Goal: Download file/media: Obtain a digital file from the website

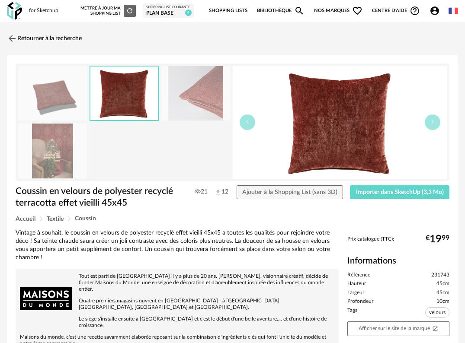
click at [18, 9] on img at bounding box center [14, 11] width 15 height 18
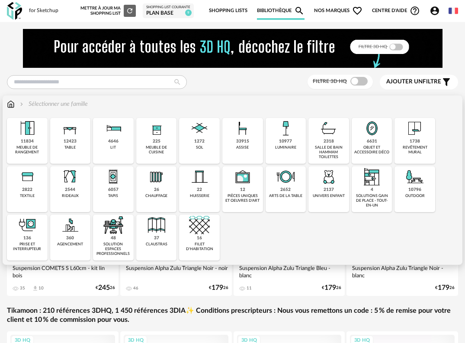
click at [375, 150] on div "objet et accessoire déco" at bounding box center [371, 150] width 35 height 10
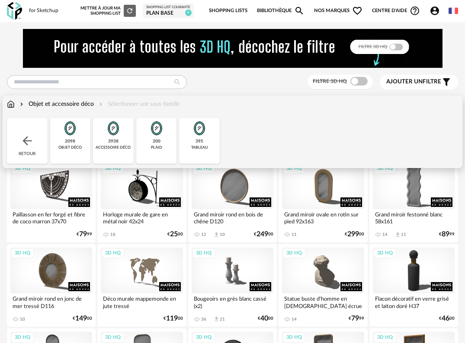
click at [77, 140] on div "2098 objet déco" at bounding box center [70, 141] width 41 height 46
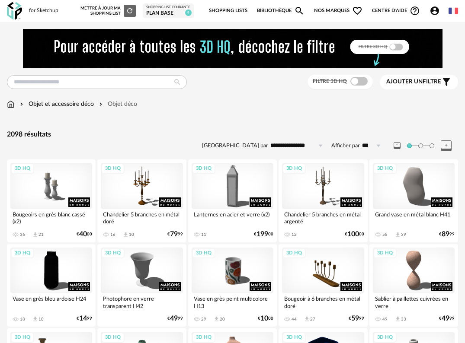
click at [361, 82] on span at bounding box center [358, 81] width 17 height 9
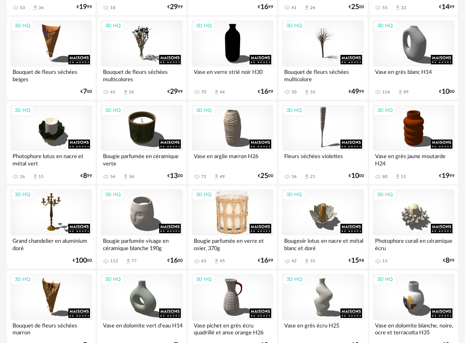
scroll to position [562, 0]
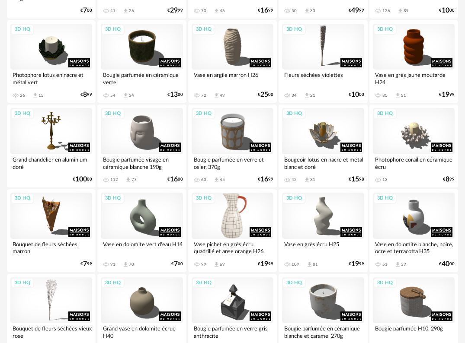
click at [239, 225] on div "3D HQ" at bounding box center [233, 216] width 82 height 46
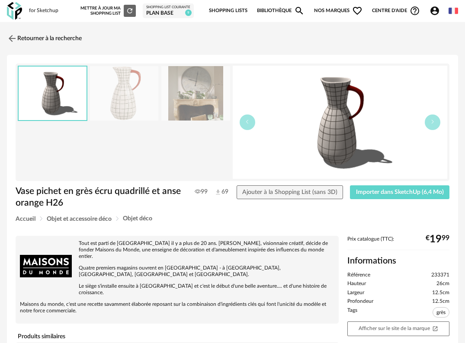
click at [190, 84] on img at bounding box center [195, 93] width 69 height 55
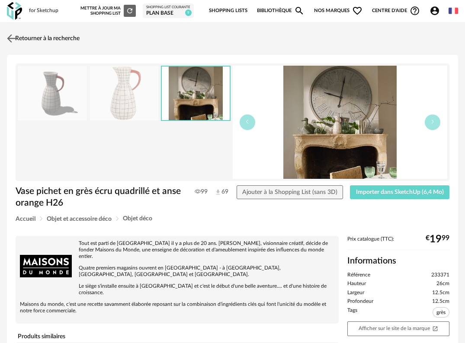
click at [11, 36] on img at bounding box center [11, 38] width 13 height 13
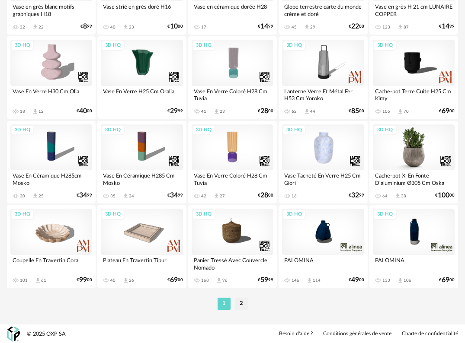
scroll to position [1561, 0]
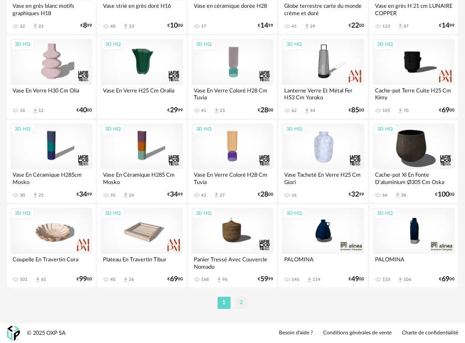
click at [240, 307] on li "2" at bounding box center [241, 303] width 13 height 12
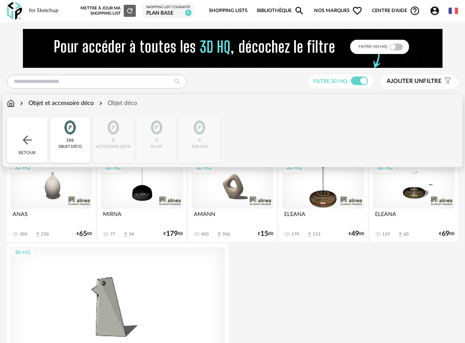
click at [66, 137] on img at bounding box center [70, 127] width 21 height 21
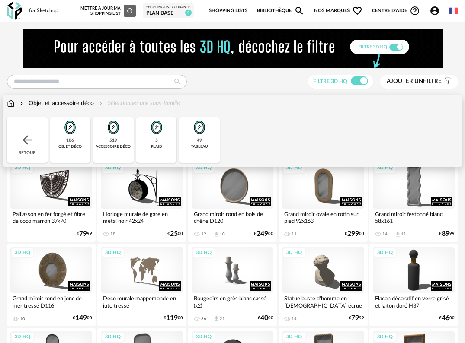
click at [124, 136] on div "519 accessoire déco" at bounding box center [113, 140] width 41 height 46
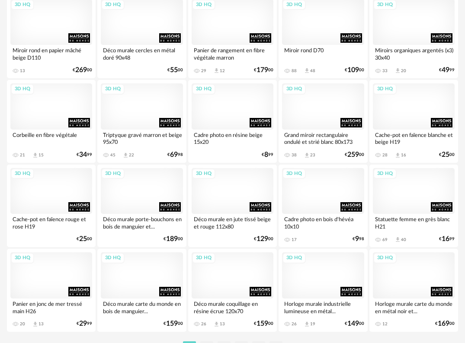
scroll to position [1561, 0]
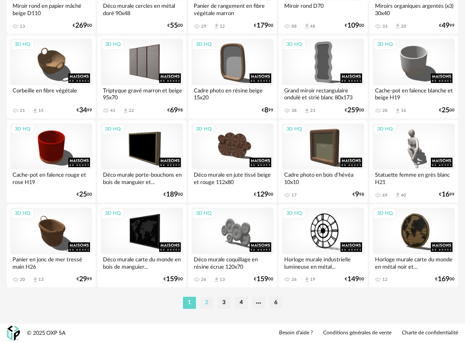
click at [203, 300] on li "2" at bounding box center [206, 303] width 13 height 12
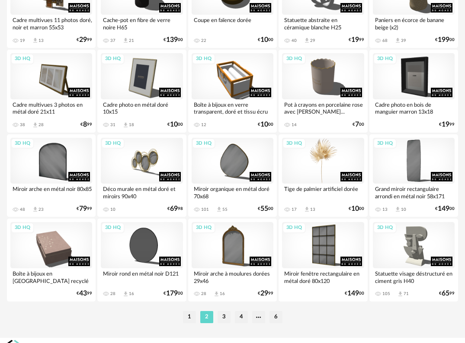
scroll to position [1561, 0]
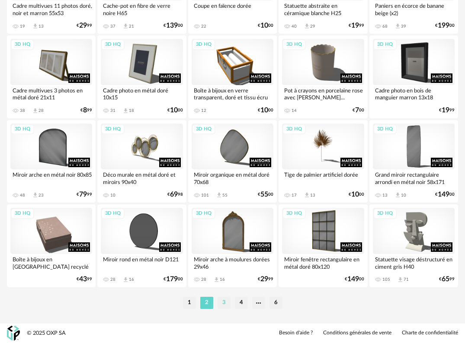
click at [221, 301] on li "3" at bounding box center [224, 303] width 13 height 12
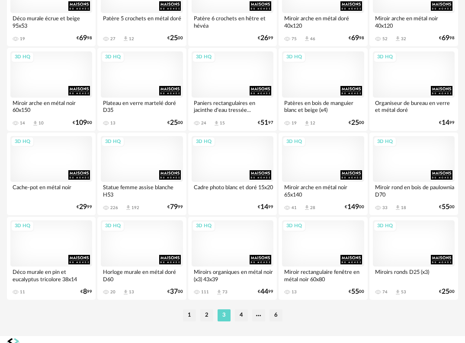
scroll to position [1557, 0]
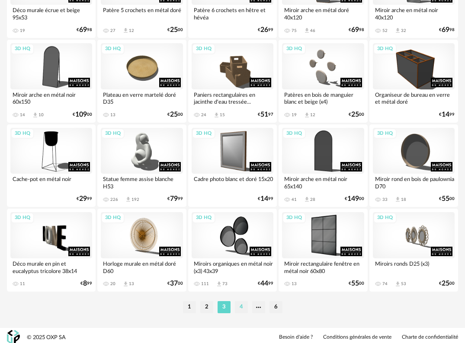
click at [244, 308] on li "4" at bounding box center [241, 307] width 13 height 12
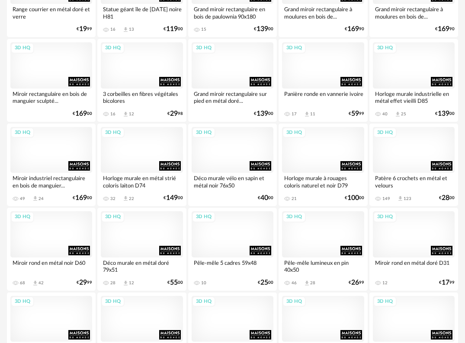
scroll to position [1388, 0]
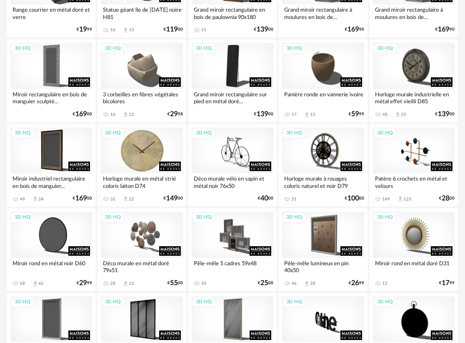
click at [154, 152] on div "3D HQ" at bounding box center [142, 151] width 82 height 46
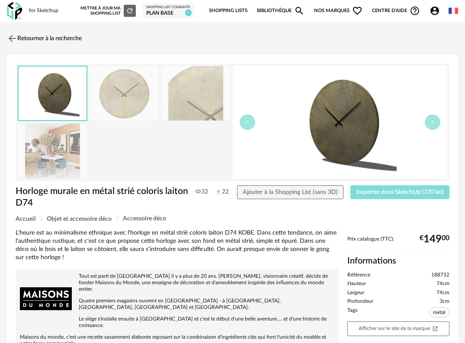
click at [406, 191] on span "Importer dans SketchUp (370 ko)" at bounding box center [399, 192] width 87 height 6
click at [15, 40] on img at bounding box center [11, 38] width 13 height 13
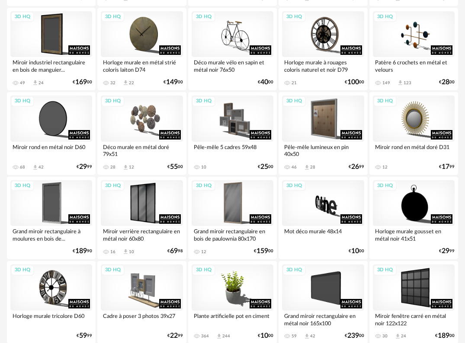
scroll to position [1561, 0]
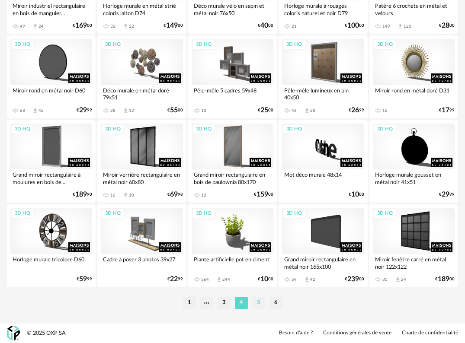
click at [258, 304] on li "5" at bounding box center [258, 303] width 13 height 12
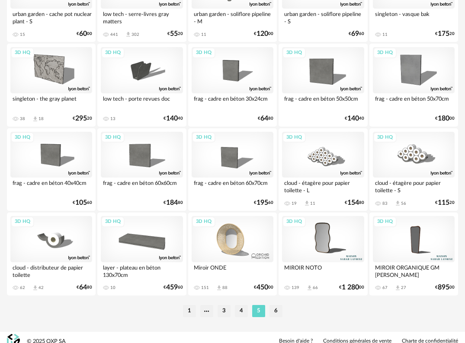
scroll to position [1557, 0]
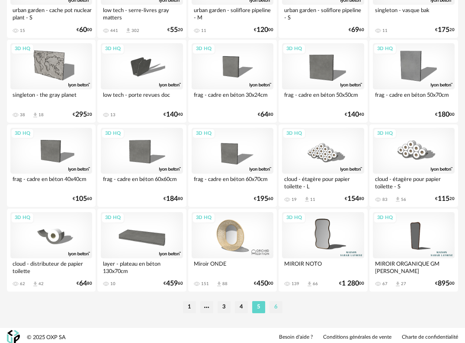
click at [275, 307] on li "6" at bounding box center [275, 307] width 13 height 12
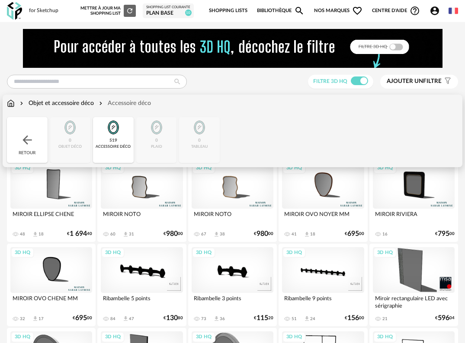
click at [109, 144] on div "519" at bounding box center [113, 141] width 8 height 6
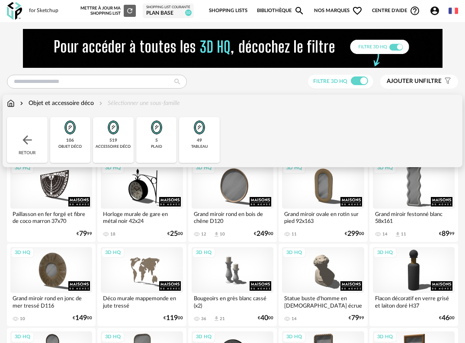
click at [75, 144] on div "106 objet déco" at bounding box center [70, 140] width 41 height 46
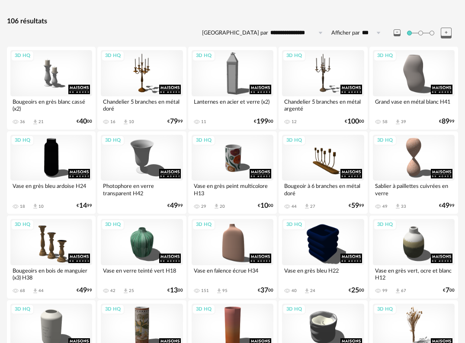
scroll to position [130, 0]
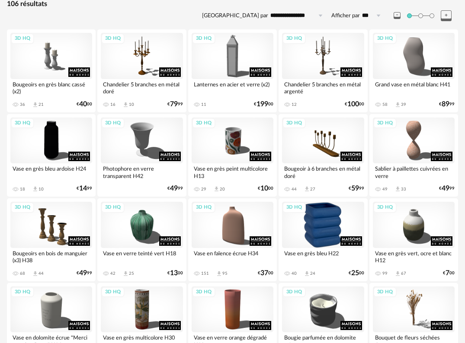
click at [320, 235] on div "3D HQ" at bounding box center [323, 225] width 82 height 46
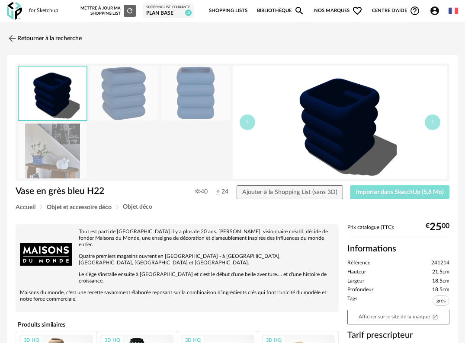
click at [387, 191] on span "Importer dans SketchUp (5,8 Mo)" at bounding box center [400, 192] width 88 height 6
click at [13, 35] on img at bounding box center [11, 38] width 13 height 13
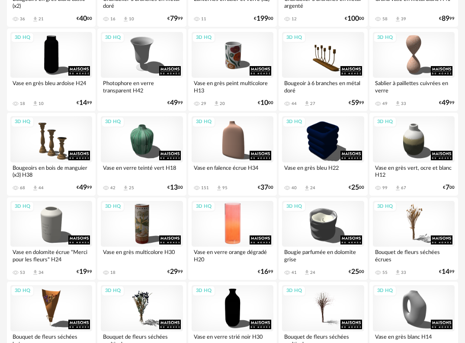
scroll to position [216, 0]
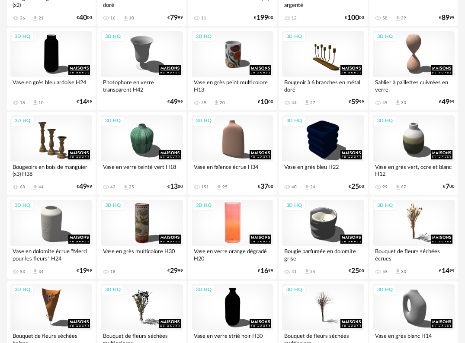
click at [241, 214] on div "3D HQ" at bounding box center [233, 223] width 82 height 46
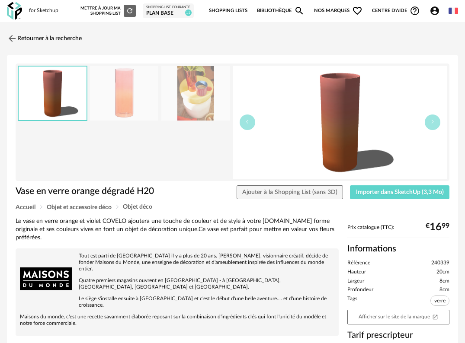
click at [203, 105] on img at bounding box center [195, 93] width 69 height 55
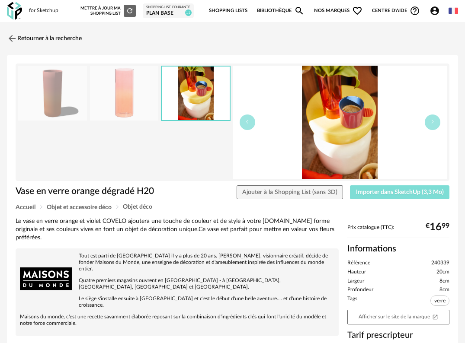
click at [407, 194] on span "Importer dans SketchUp (3,3 Mo)" at bounding box center [400, 192] width 88 height 6
click at [14, 38] on img at bounding box center [11, 38] width 13 height 13
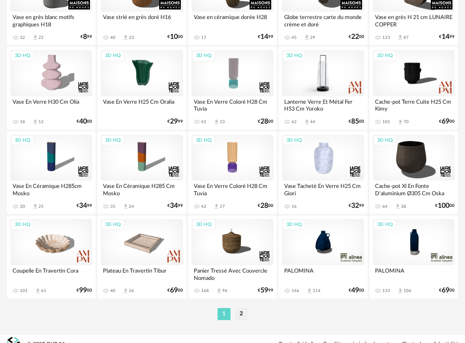
scroll to position [1561, 0]
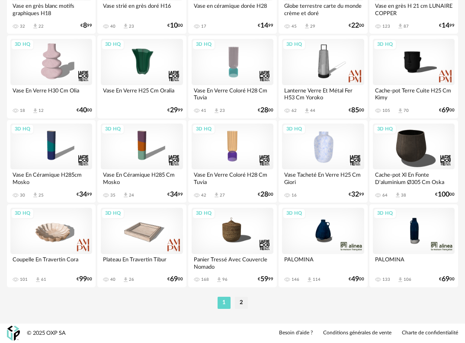
click at [241, 302] on li "2" at bounding box center [241, 303] width 13 height 12
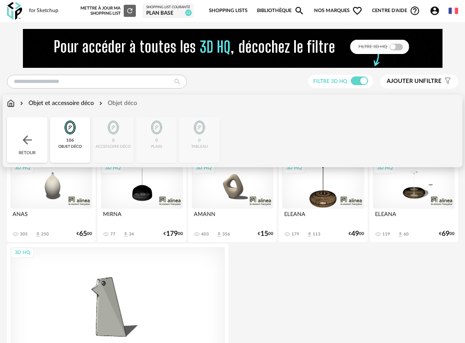
click at [77, 123] on img at bounding box center [70, 127] width 21 height 21
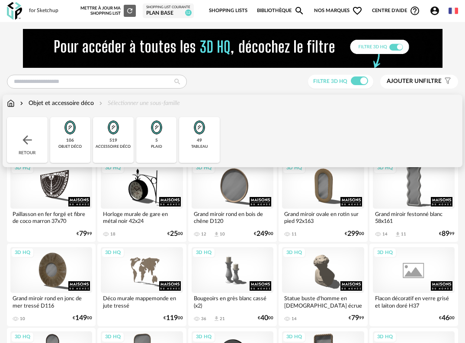
click at [115, 130] on img at bounding box center [113, 127] width 21 height 21
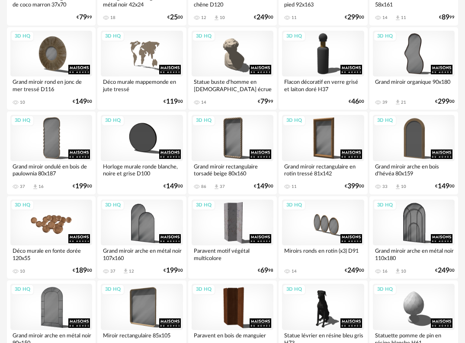
scroll to position [260, 0]
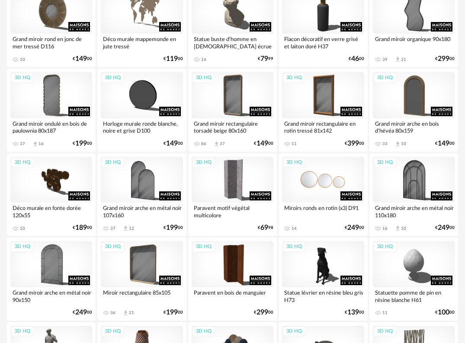
click at [303, 183] on div "3D HQ" at bounding box center [323, 180] width 82 height 46
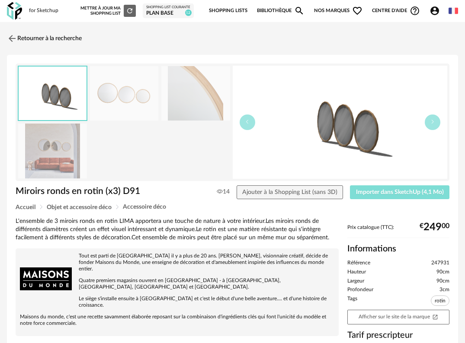
click at [369, 192] on span "Importer dans SketchUp (4,1 Mo)" at bounding box center [400, 192] width 88 height 6
click at [11, 37] on img at bounding box center [11, 38] width 13 height 13
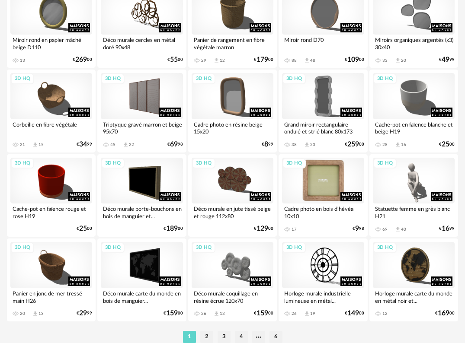
scroll to position [1561, 0]
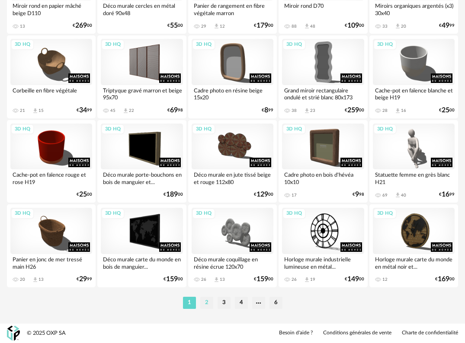
click at [208, 300] on li "2" at bounding box center [206, 303] width 13 height 12
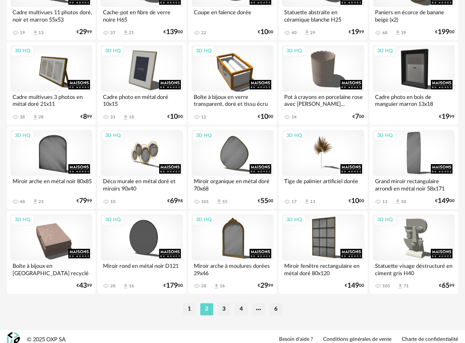
scroll to position [1557, 0]
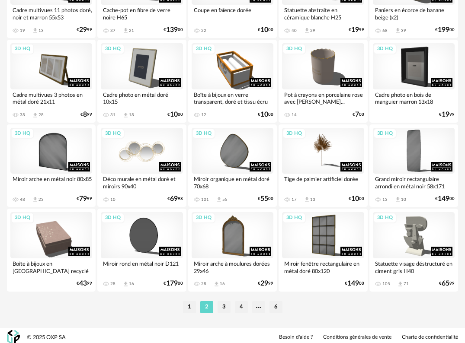
click at [138, 156] on div "3D HQ" at bounding box center [142, 151] width 82 height 46
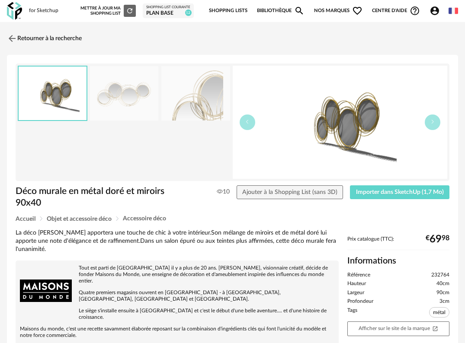
click at [132, 115] on img at bounding box center [124, 93] width 69 height 55
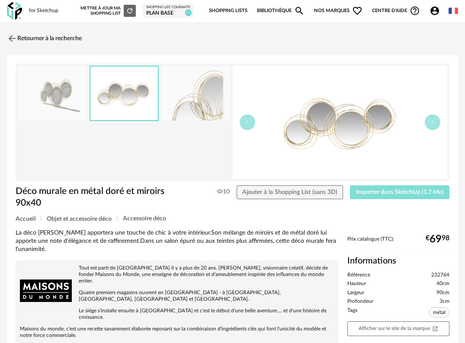
click at [396, 196] on button "Importer dans SketchUp (1,7 Mo)" at bounding box center [399, 193] width 99 height 14
click at [14, 15] on img at bounding box center [14, 11] width 15 height 18
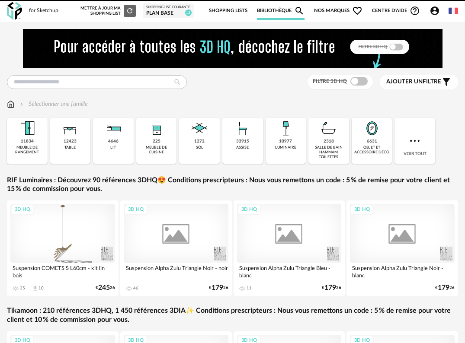
click at [291, 146] on div "luminaire" at bounding box center [285, 147] width 21 height 5
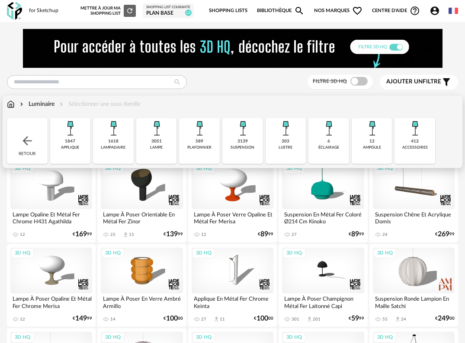
click at [237, 145] on div "suspension" at bounding box center [243, 147] width 24 height 5
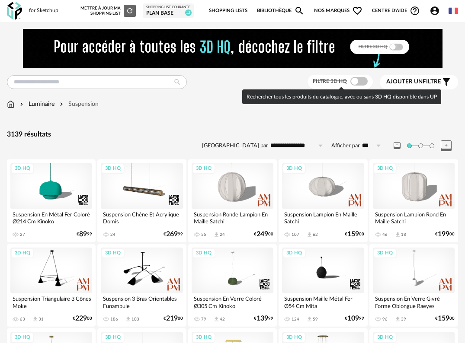
click at [357, 83] on span at bounding box center [358, 81] width 17 height 9
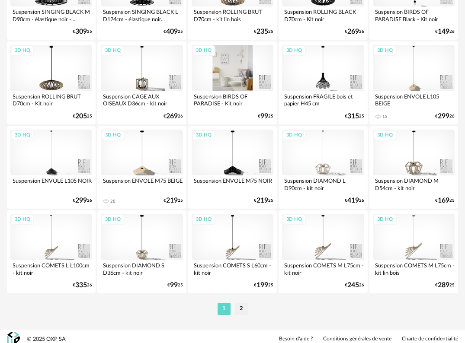
scroll to position [1557, 0]
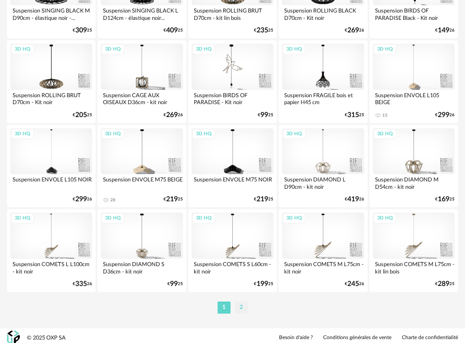
click at [243, 304] on li "2" at bounding box center [241, 308] width 13 height 12
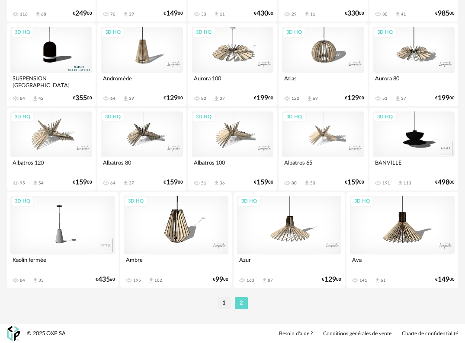
scroll to position [1405, 0]
